Goal: Task Accomplishment & Management: Use online tool/utility

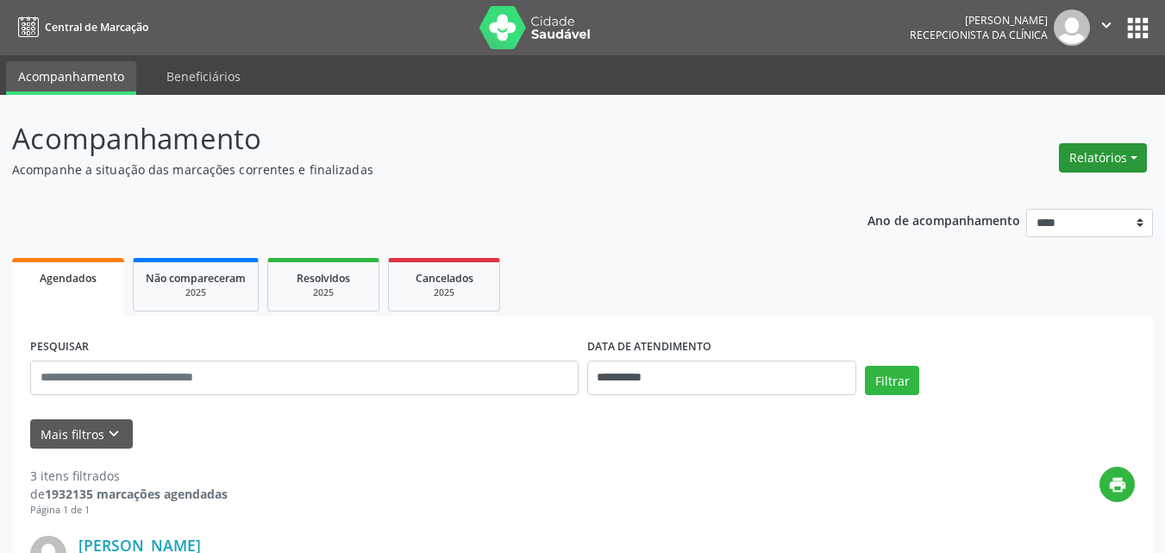
click at [1076, 160] on button "Relatórios" at bounding box center [1103, 157] width 88 height 29
click at [1021, 189] on link "Agendamentos" at bounding box center [1054, 195] width 185 height 24
select select "*"
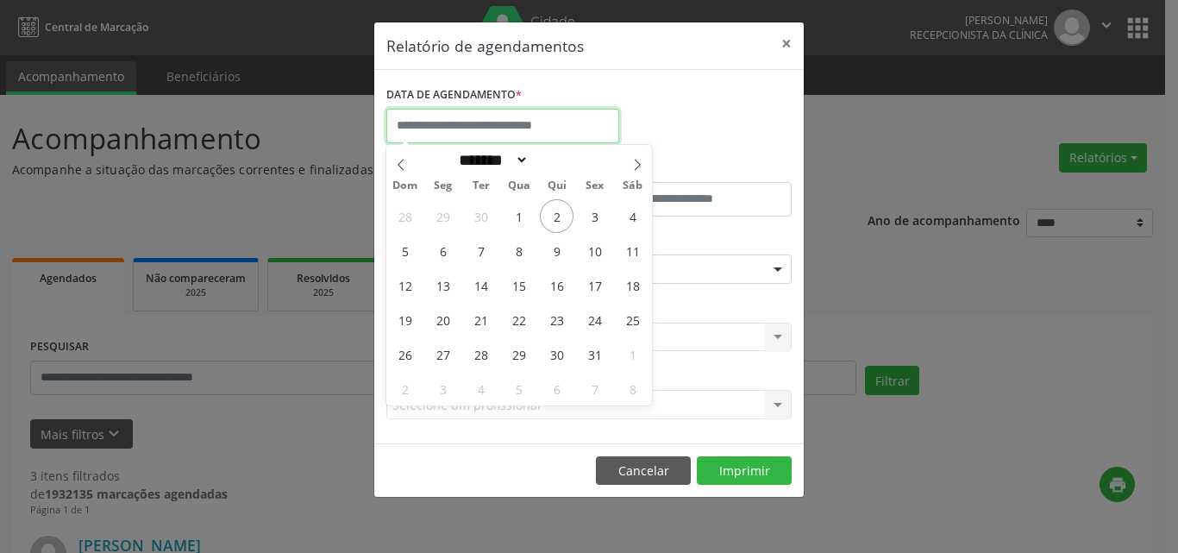
click at [471, 128] on input "text" at bounding box center [502, 126] width 233 height 34
click at [557, 223] on span "2" at bounding box center [557, 216] width 34 height 34
type input "**********"
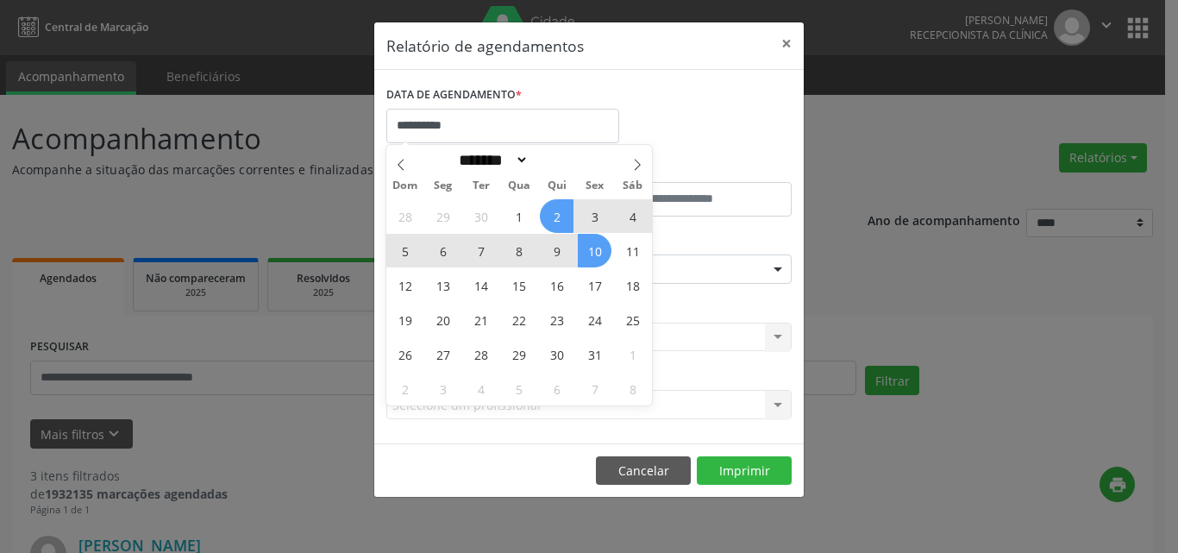
click at [597, 254] on span "10" at bounding box center [595, 251] width 34 height 34
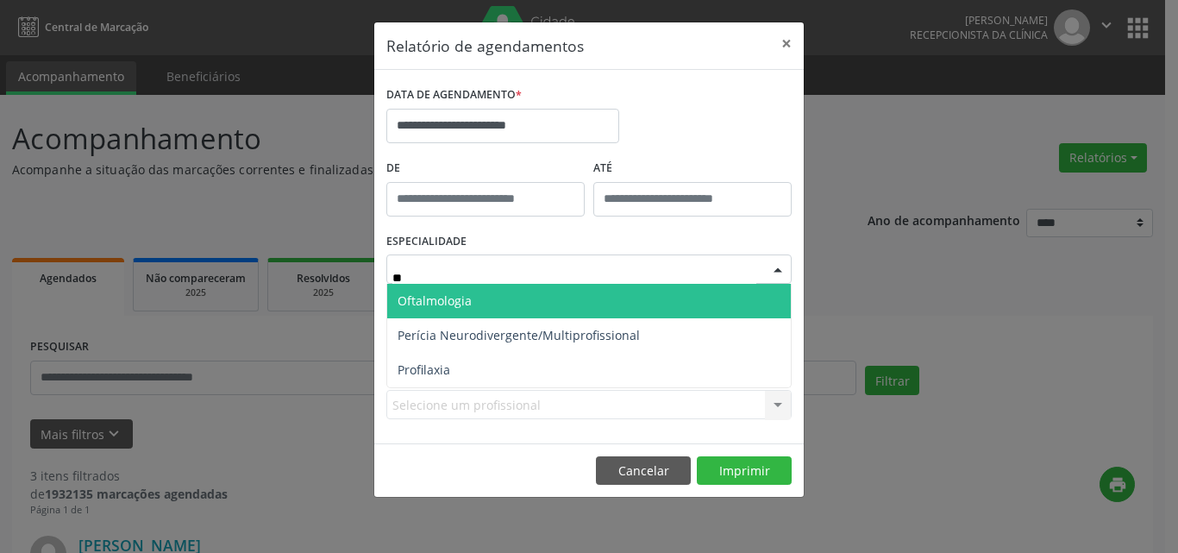
type input "***"
click at [450, 298] on span "Oftalmologia" at bounding box center [434, 300] width 74 height 16
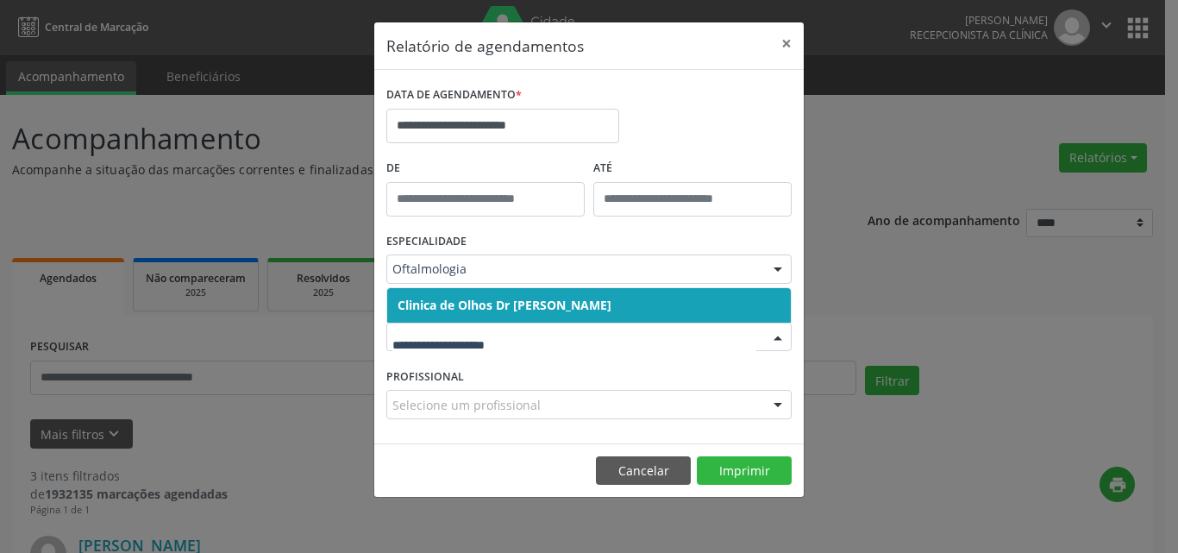
click at [550, 304] on span "Clinica de Olhos Dr [PERSON_NAME]" at bounding box center [504, 305] width 214 height 16
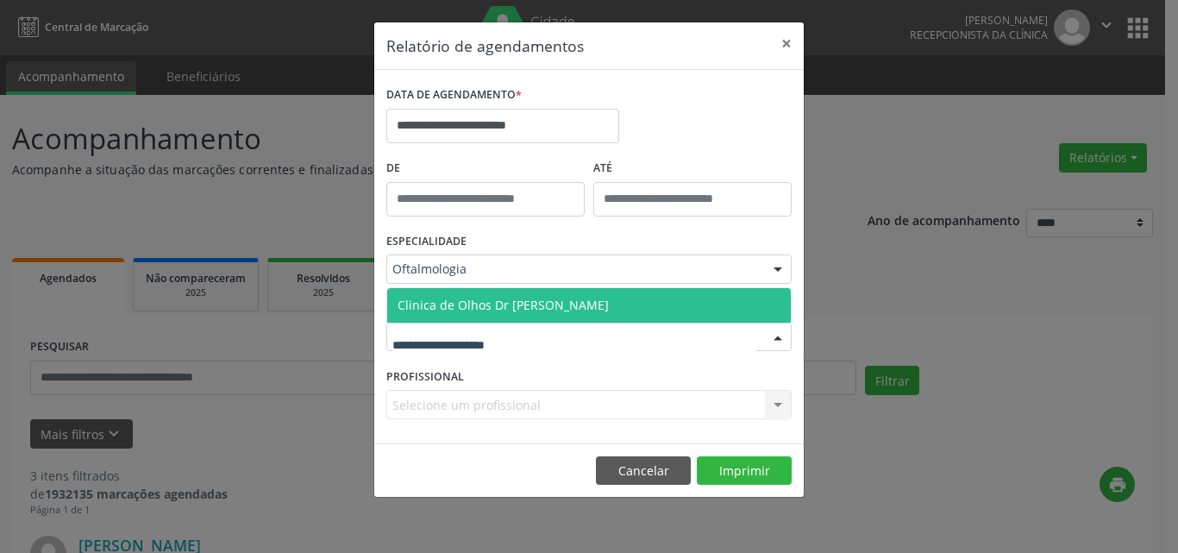
click at [554, 335] on div at bounding box center [588, 336] width 405 height 29
click at [470, 356] on input "text" at bounding box center [574, 345] width 364 height 34
click at [437, 313] on span "Clinica de Olhos Dr [PERSON_NAME]" at bounding box center [588, 305] width 403 height 34
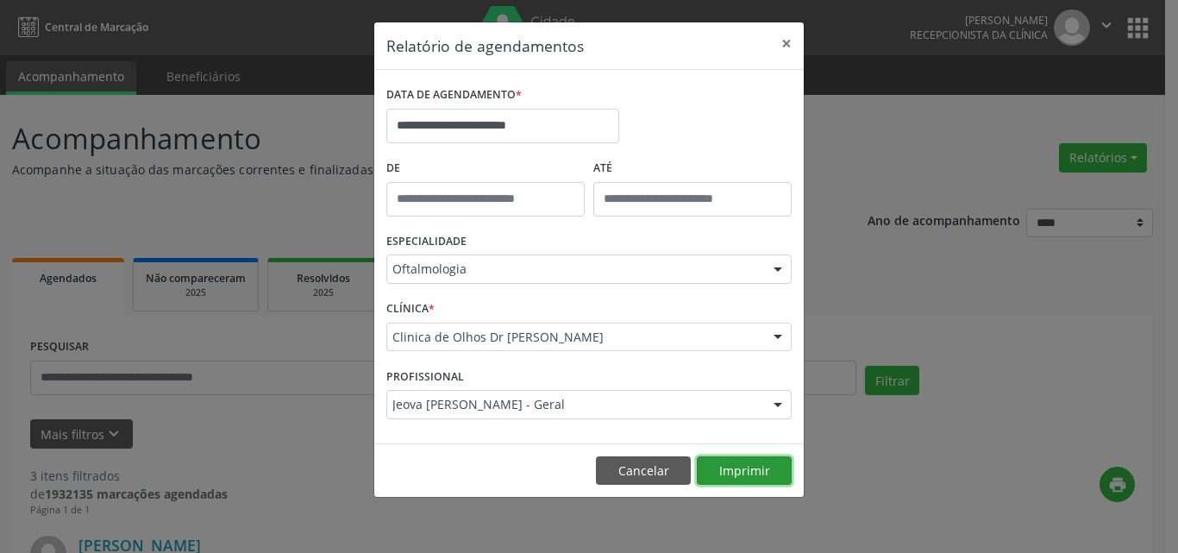
click at [711, 467] on button "Imprimir" at bounding box center [744, 470] width 95 height 29
click at [620, 456] on button "Cancelar" at bounding box center [643, 470] width 95 height 29
